Goal: Task Accomplishment & Management: Manage account settings

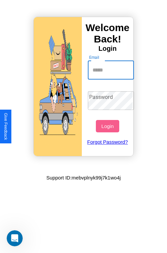
click at [112, 70] on input "Email" at bounding box center [111, 70] width 47 height 19
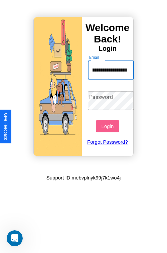
scroll to position [0, 23]
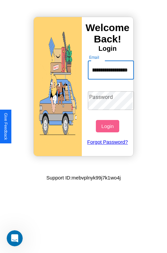
type input "**********"
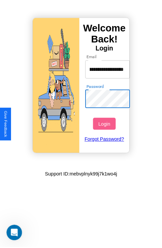
scroll to position [0, 0]
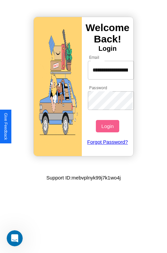
click at [108, 126] on button "Login" at bounding box center [107, 126] width 23 height 12
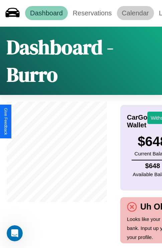
click at [136, 13] on link "Calendar" at bounding box center [135, 13] width 37 height 14
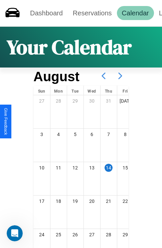
click at [121, 76] on icon at bounding box center [120, 76] width 17 height 17
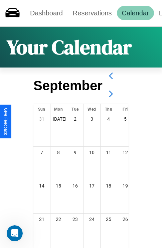
click at [111, 94] on icon at bounding box center [111, 94] width 17 height 17
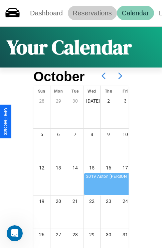
click at [92, 13] on link "Reservations" at bounding box center [92, 13] width 49 height 14
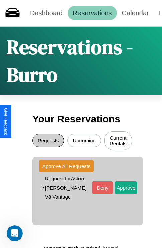
click at [48, 142] on button "Requests" at bounding box center [48, 140] width 32 height 13
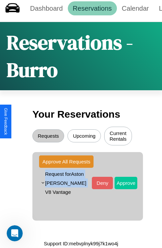
click at [119, 181] on button "Approve" at bounding box center [126, 183] width 23 height 12
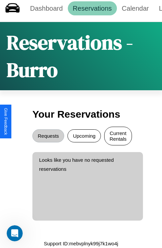
click at [118, 134] on button "Current Rentals" at bounding box center [118, 136] width 28 height 19
